Goal: Navigation & Orientation: Find specific page/section

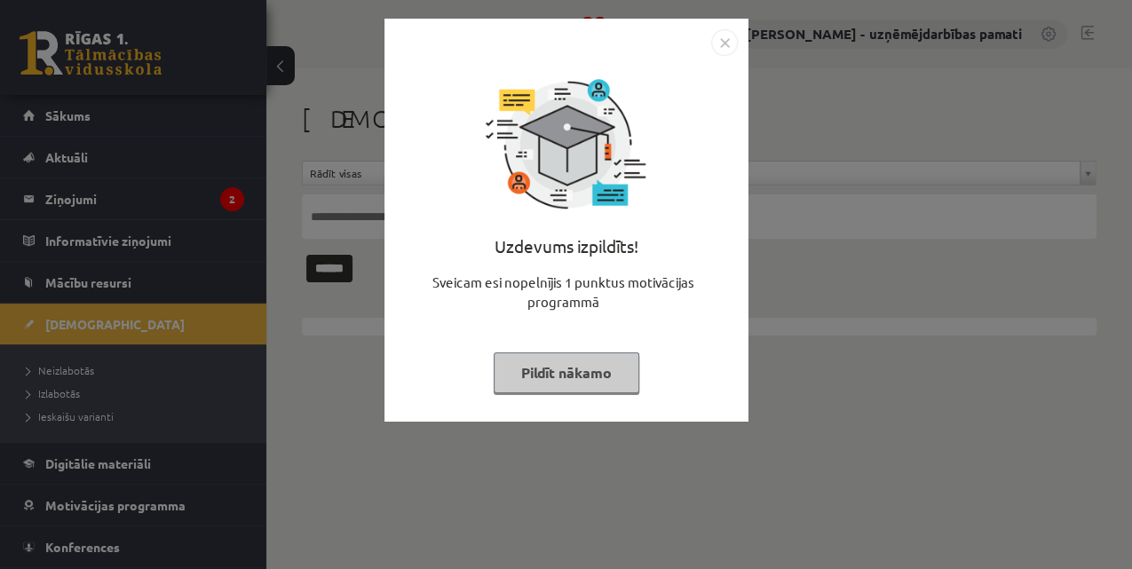
click at [86, 197] on div "Uzdevums izpildīts! Sveicam esi nopelnījis 1 punktus motivācijas programmā Pild…" at bounding box center [566, 284] width 1132 height 569
click at [86, 197] on body "0 Dāvanas 10398 mP 0 xp [PERSON_NAME] - uzņēmējdarbības pamati Sākums Aktuāli K…" at bounding box center [566, 284] width 1132 height 569
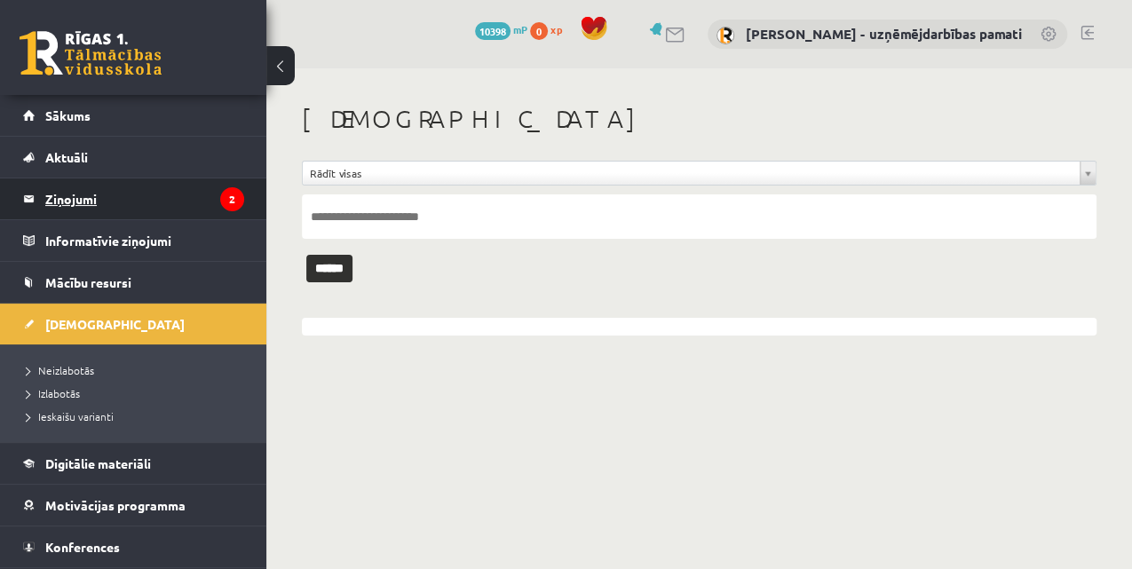
click at [85, 197] on legend "Ziņojumi 2" at bounding box center [144, 198] width 199 height 41
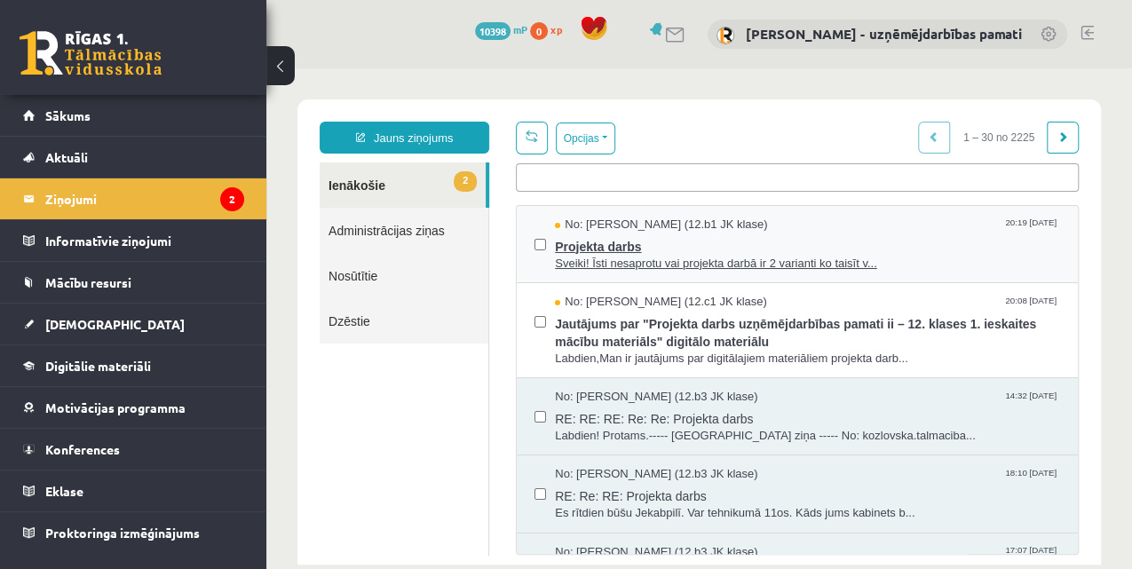
click at [574, 261] on span "Sveiki! Īsti nesaprotu vai projekta darbā ir 2 varianti ko taisīt v..." at bounding box center [807, 264] width 505 height 17
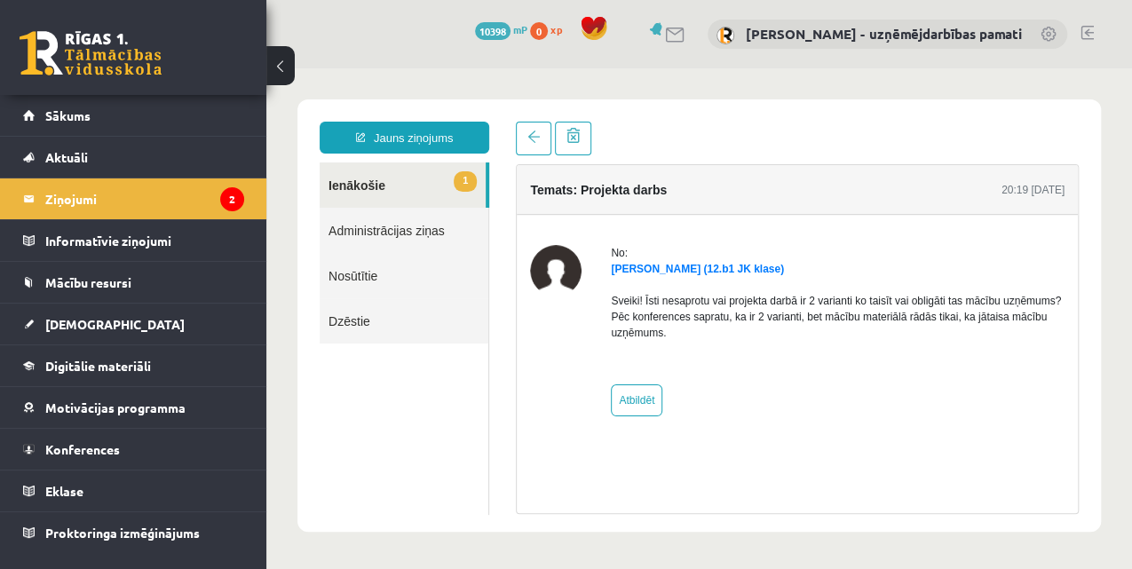
click at [365, 195] on link "1 Ienākošie" at bounding box center [403, 184] width 166 height 45
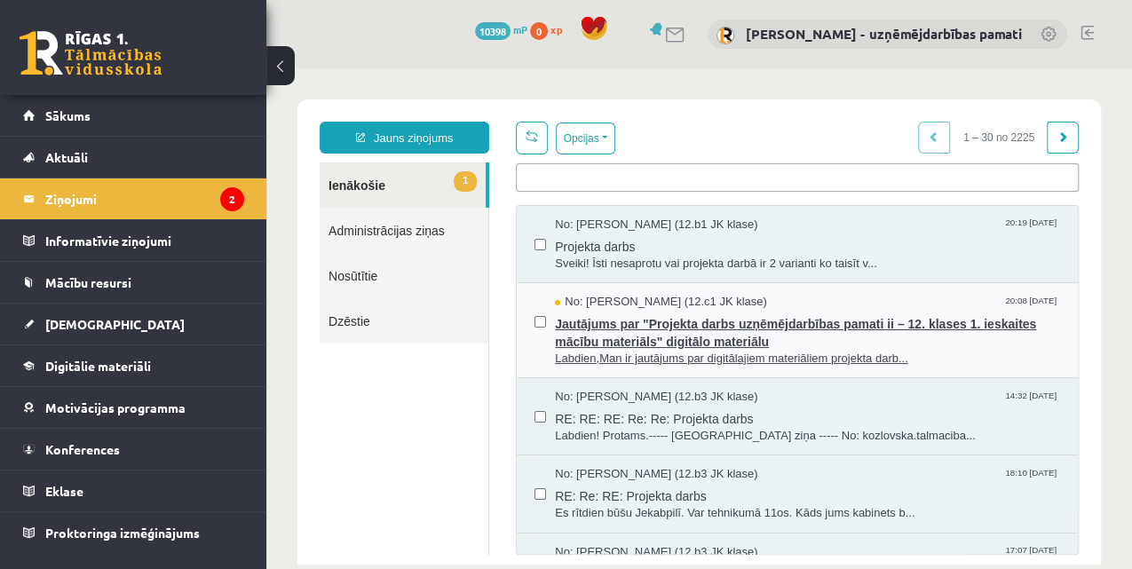
click at [673, 336] on span "Jautājums par "Projekta darbs uzņēmējdarbības pamati ii – 12. klases 1. ieskait…" at bounding box center [807, 331] width 505 height 40
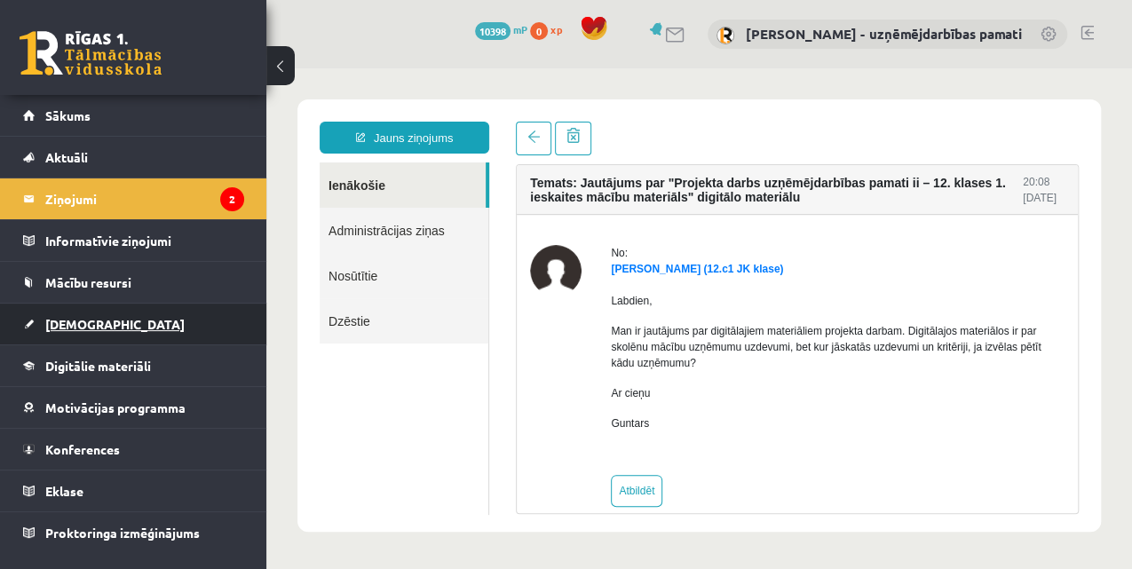
click at [101, 321] on link "[DEMOGRAPHIC_DATA]" at bounding box center [133, 324] width 221 height 41
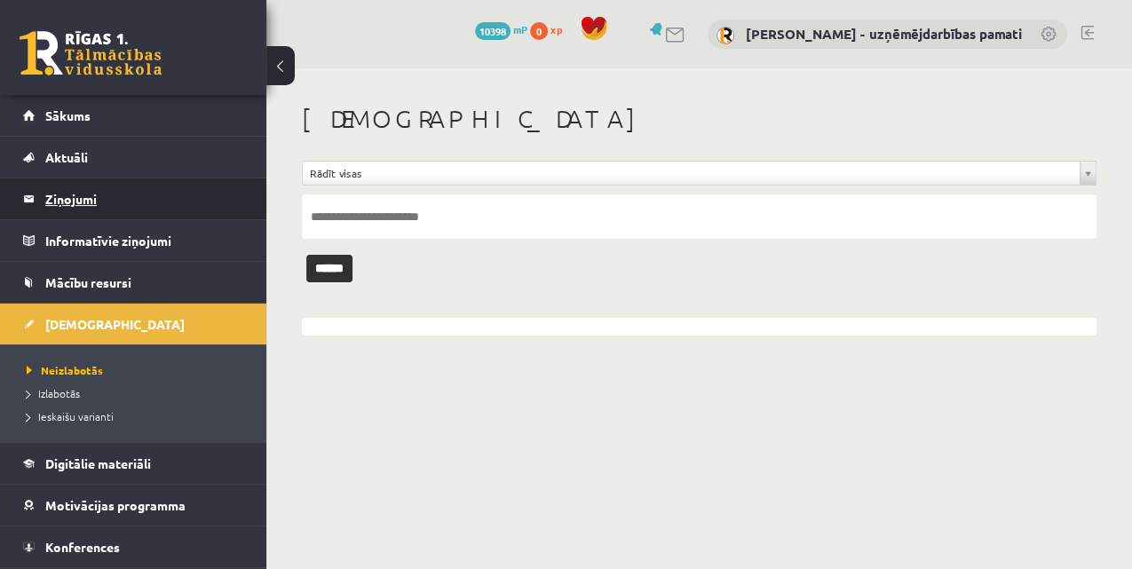
click at [81, 194] on legend "Ziņojumi 2" at bounding box center [144, 198] width 199 height 41
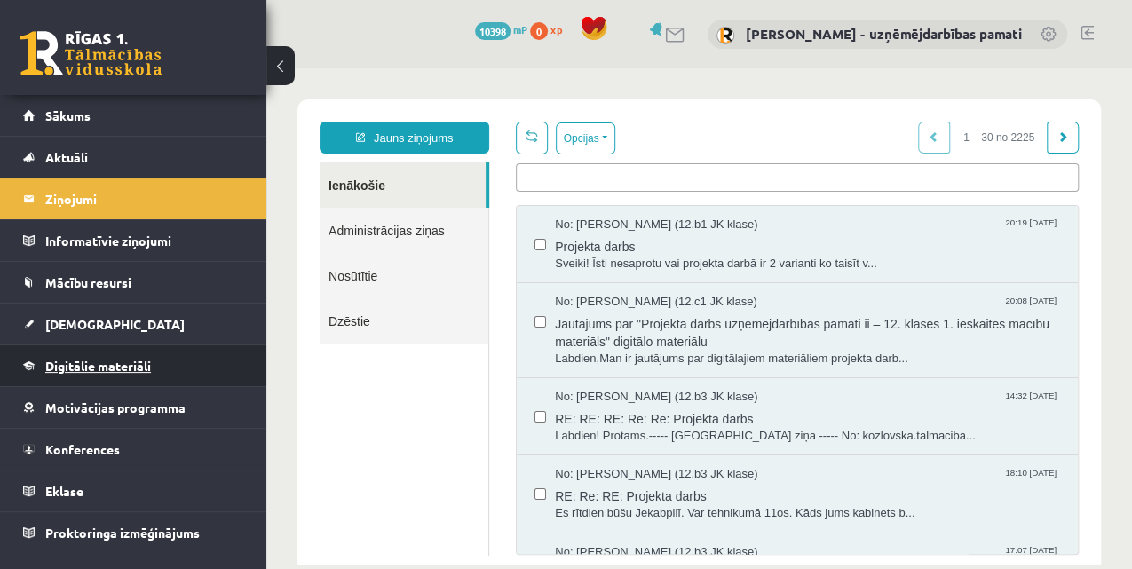
click at [148, 359] on span "Digitālie materiāli" at bounding box center [98, 366] width 106 height 16
